Goal: Information Seeking & Learning: Learn about a topic

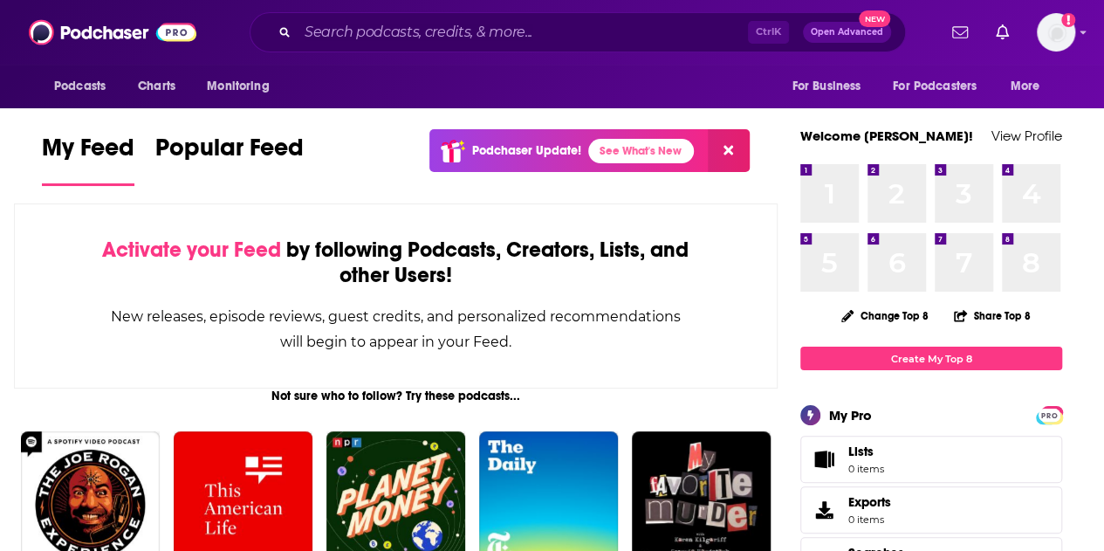
drag, startPoint x: 427, startPoint y: 52, endPoint x: 441, endPoint y: 27, distance: 28.9
click at [431, 46] on div "Podcasts Charts Monitoring Ctrl K Open Advanced New For Business For Podcasters…" at bounding box center [552, 32] width 1104 height 65
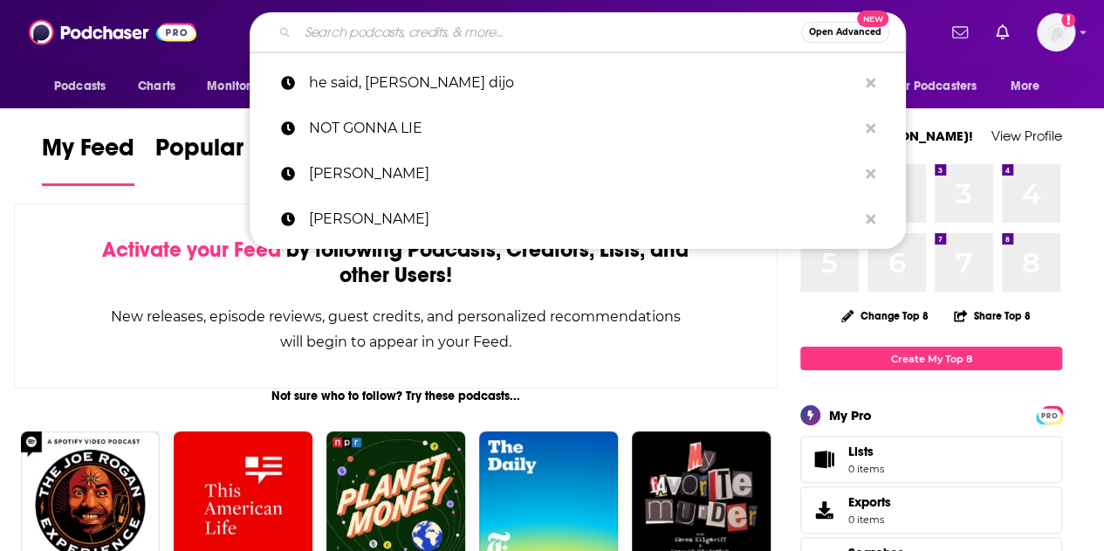
click at [441, 25] on input "Search podcasts, credits, & more..." at bounding box center [549, 32] width 503 height 28
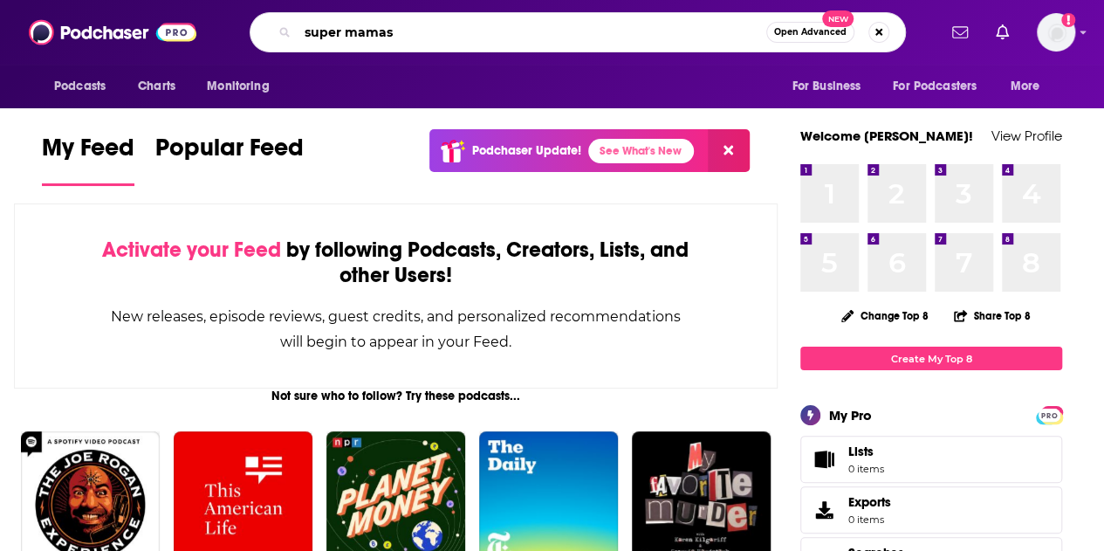
type input "super mamas"
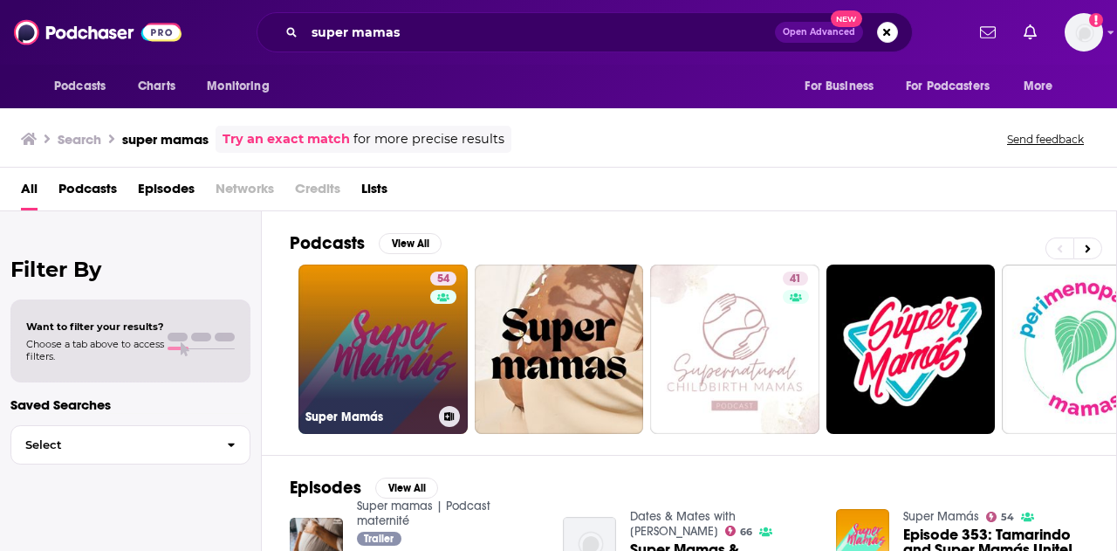
click at [363, 324] on link "54 Super Mamás" at bounding box center [382, 348] width 169 height 169
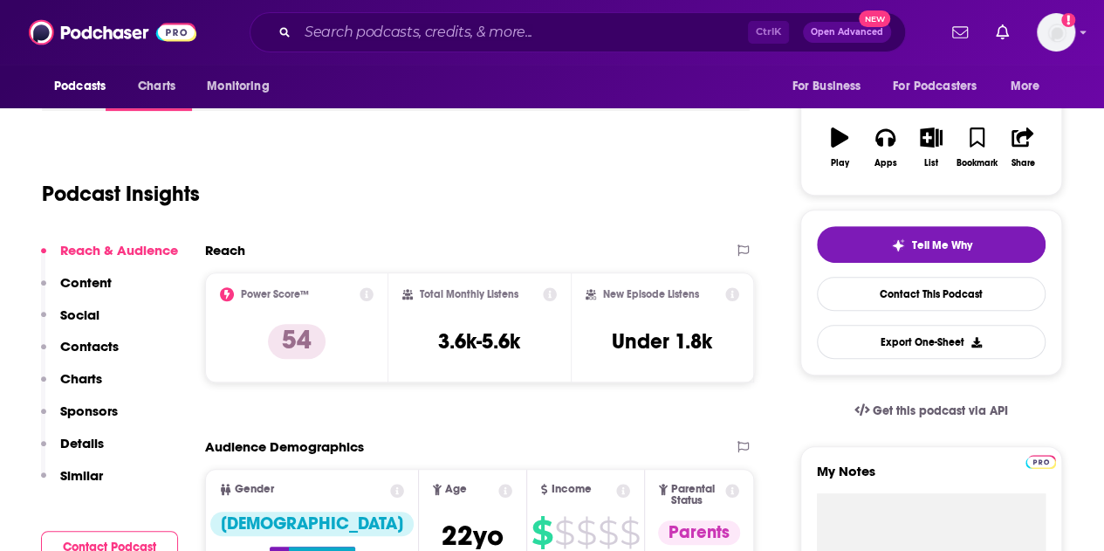
click at [78, 404] on p "Sponsors" at bounding box center [89, 410] width 58 height 17
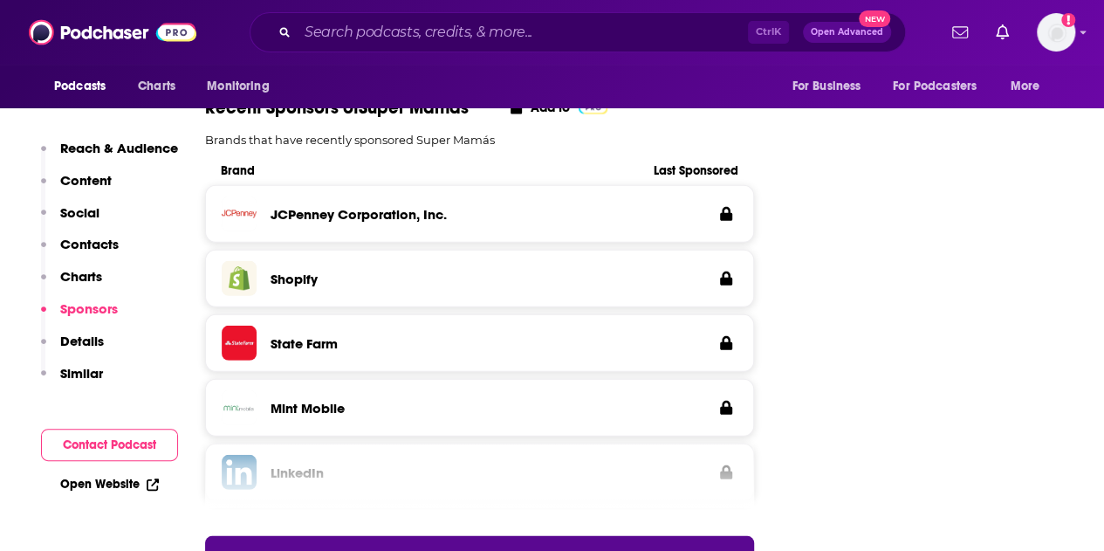
scroll to position [2361, 0]
